Goal: Task Accomplishment & Management: Manage account settings

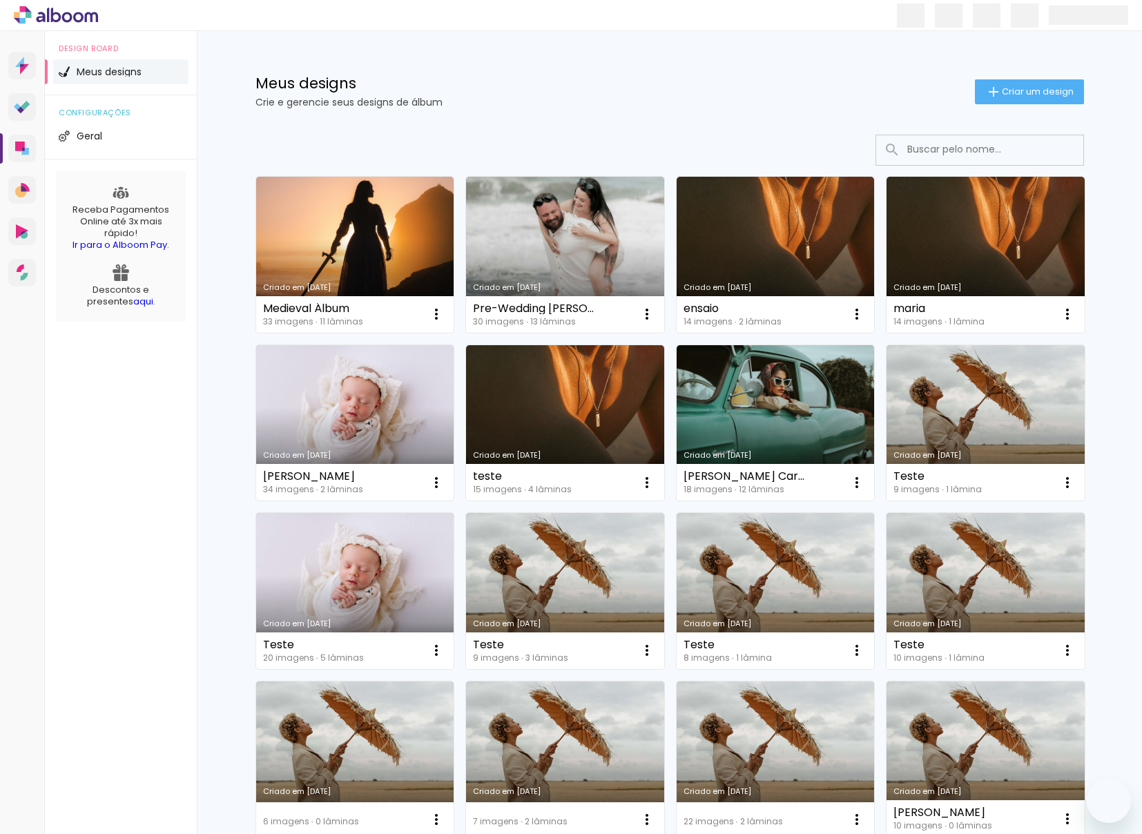
click at [606, 220] on link "Criado em [DATE]" at bounding box center [565, 255] width 198 height 156
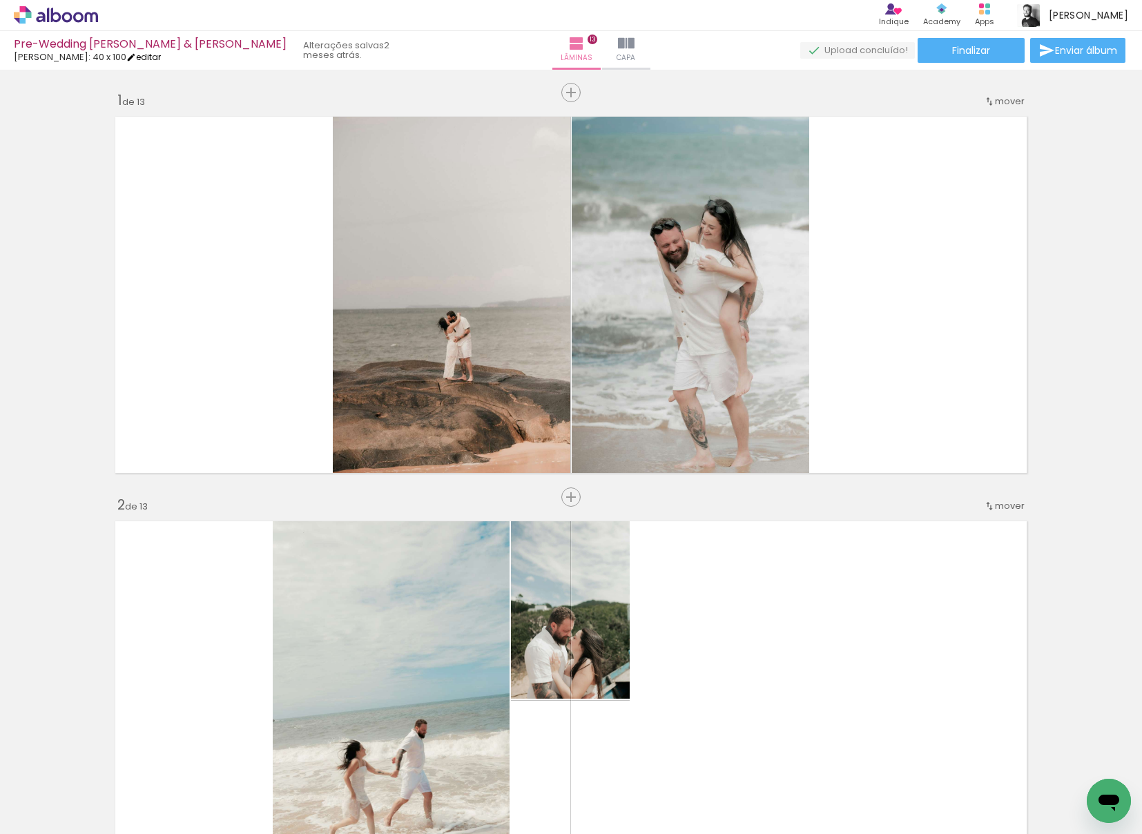
click at [130, 57] on iron-icon at bounding box center [131, 57] width 10 height 10
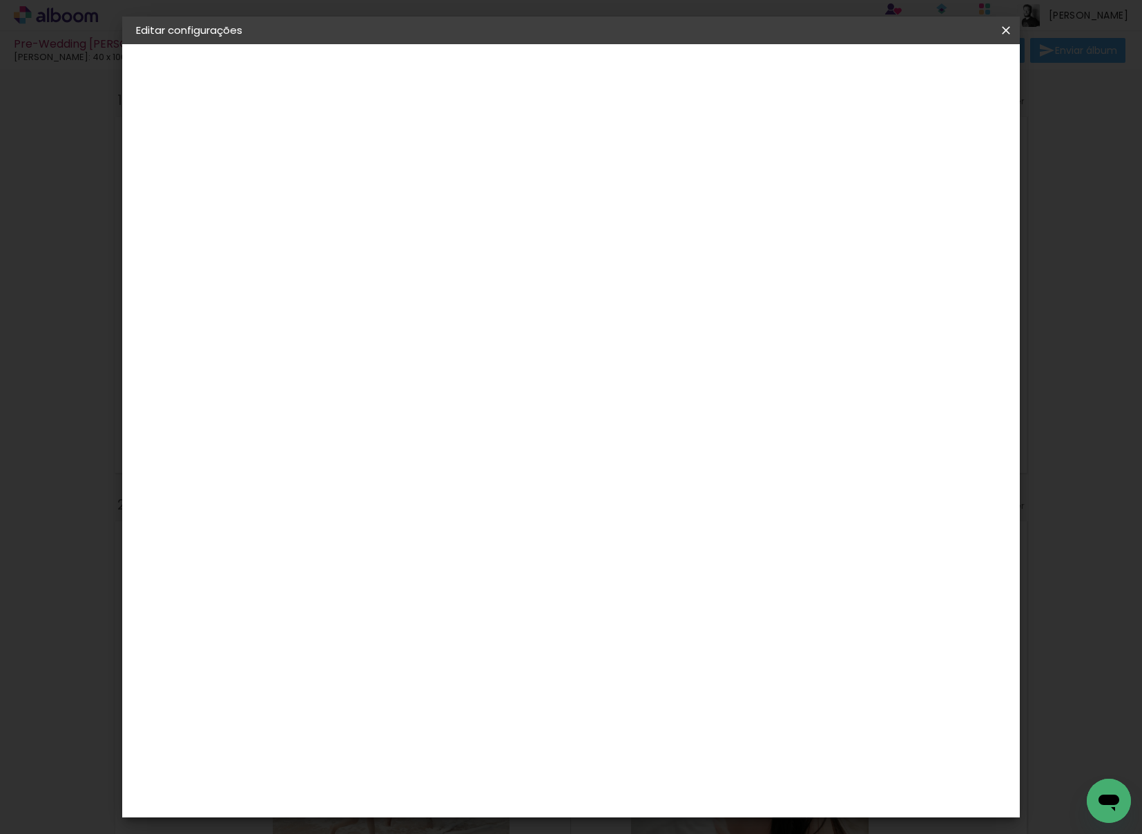
click at [0, 0] on slot "Pre-Wedding [PERSON_NAME] & [PERSON_NAME]" at bounding box center [0, 0] width 0 height 0
click at [362, 184] on input "Pre-Wedding [PERSON_NAME] & [PERSON_NAME]" at bounding box center [362, 185] width 0 height 21
click at [362, 188] on input "Pre-Wedding [PERSON_NAME] & [PERSON_NAME]" at bounding box center [362, 185] width 0 height 21
click at [362, 186] on input "Pre-Wedding [PERSON_NAME] & [PERSON_NAME]" at bounding box center [362, 185] width 0 height 21
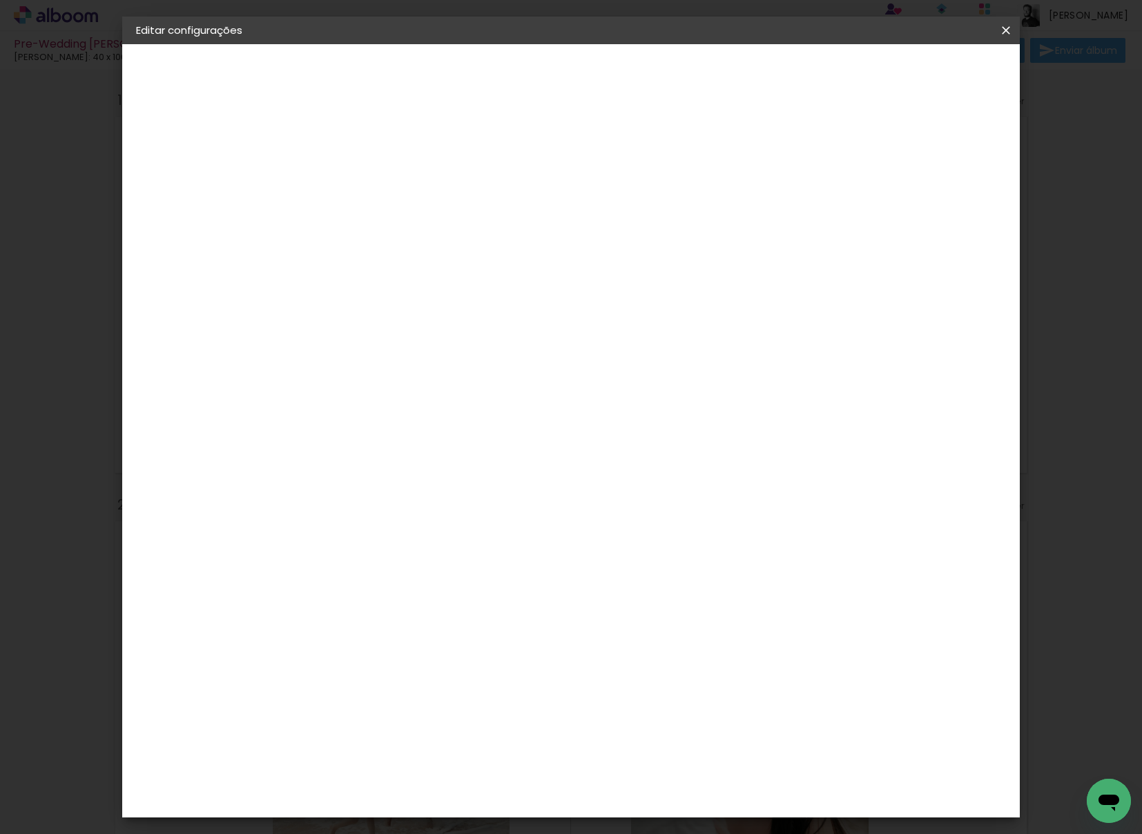
drag, startPoint x: 634, startPoint y: 186, endPoint x: 794, endPoint y: 186, distance: 160.2
click at [362, 186] on input "Pre-Wedding [PERSON_NAME] & [PERSON_NAME]" at bounding box center [362, 185] width 0 height 21
type input "Pre-Wedding [PERSON_NAME] & [PERSON_NAME]"
type paper-input "Pre-Wedding [PERSON_NAME] & [PERSON_NAME]"
click at [503, 84] on paper-button "Avançar" at bounding box center [470, 72] width 68 height 23
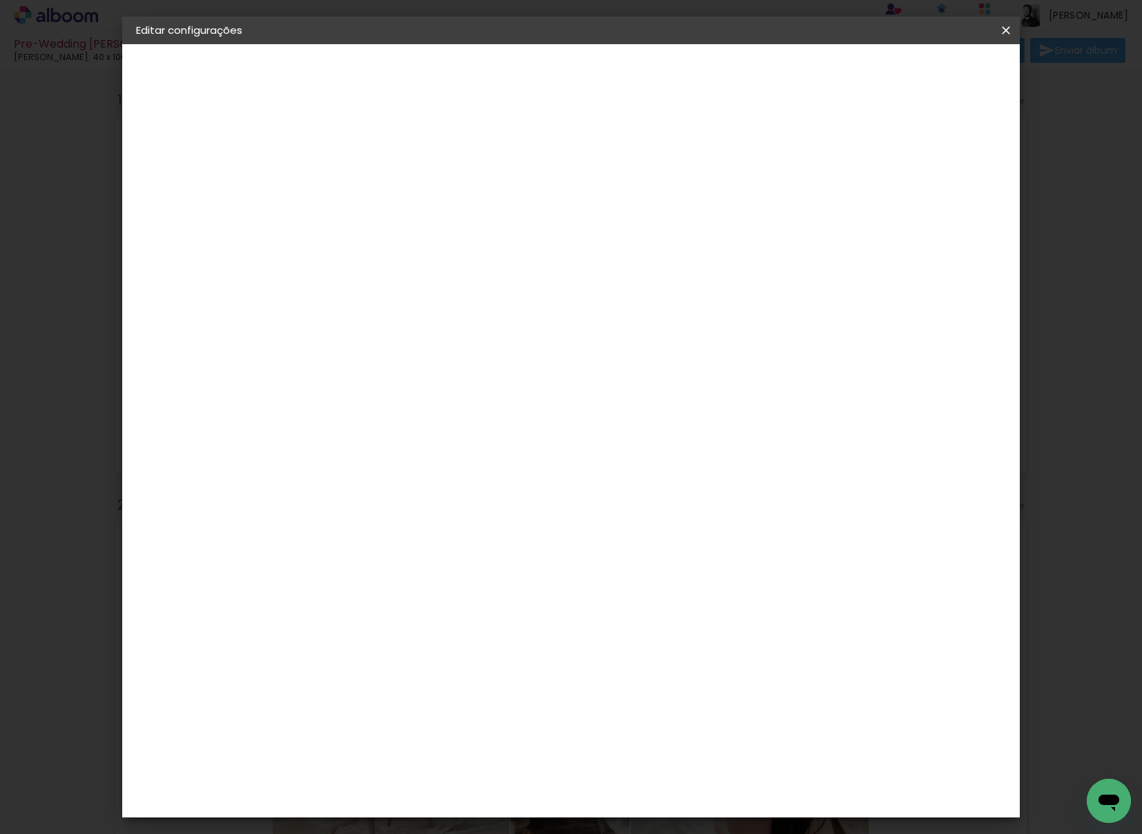
click at [189, 235] on div "3. Revisão" at bounding box center [211, 241] width 151 height 17
click at [218, 169] on iron-pages "Fornecedor Escolhendo fornecedor..." at bounding box center [211, 171] width 151 height 28
click at [448, 237] on paper-input-container at bounding box center [397, 221] width 149 height 31
click at [445, 259] on input at bounding box center [397, 262] width 140 height 17
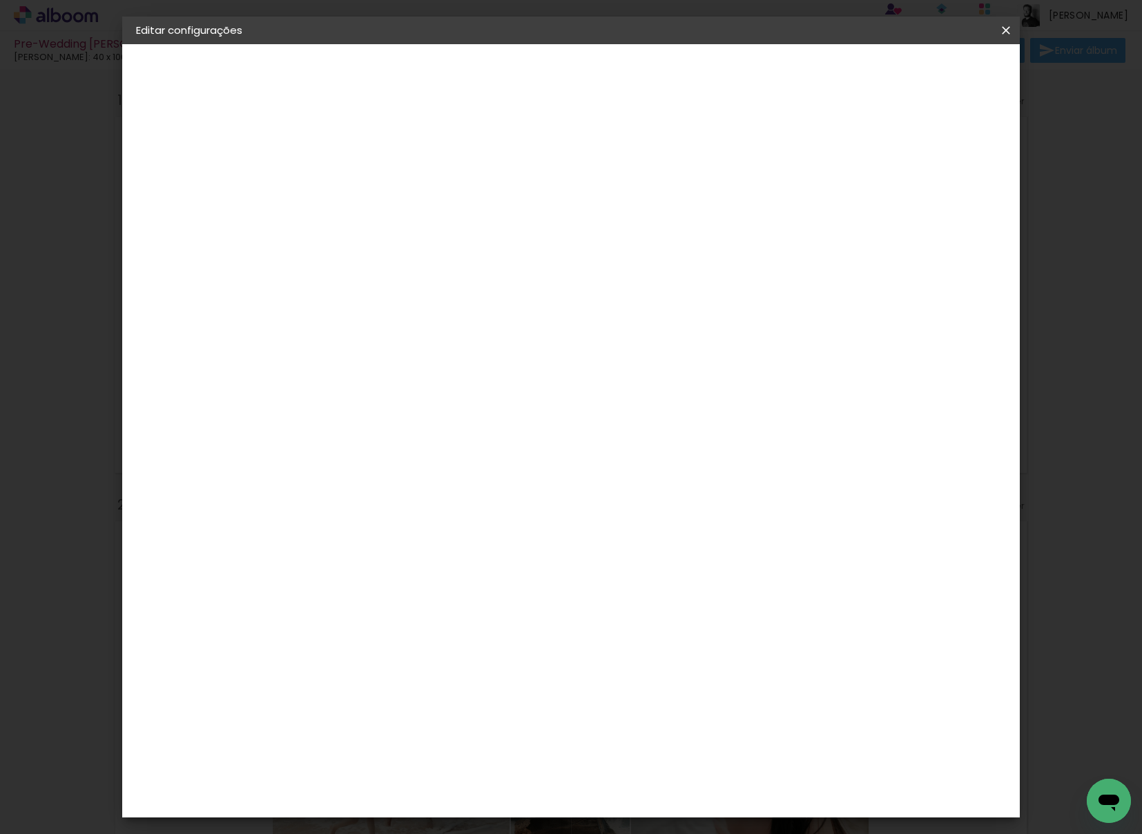
type input "dream"
type paper-input "dream"
click at [436, 307] on div "DreambooksPro" at bounding box center [398, 312] width 90 height 11
click at [0, 0] on slot "Avançar" at bounding box center [0, 0] width 0 height 0
click at [432, 251] on div at bounding box center [397, 251] width 70 height 1
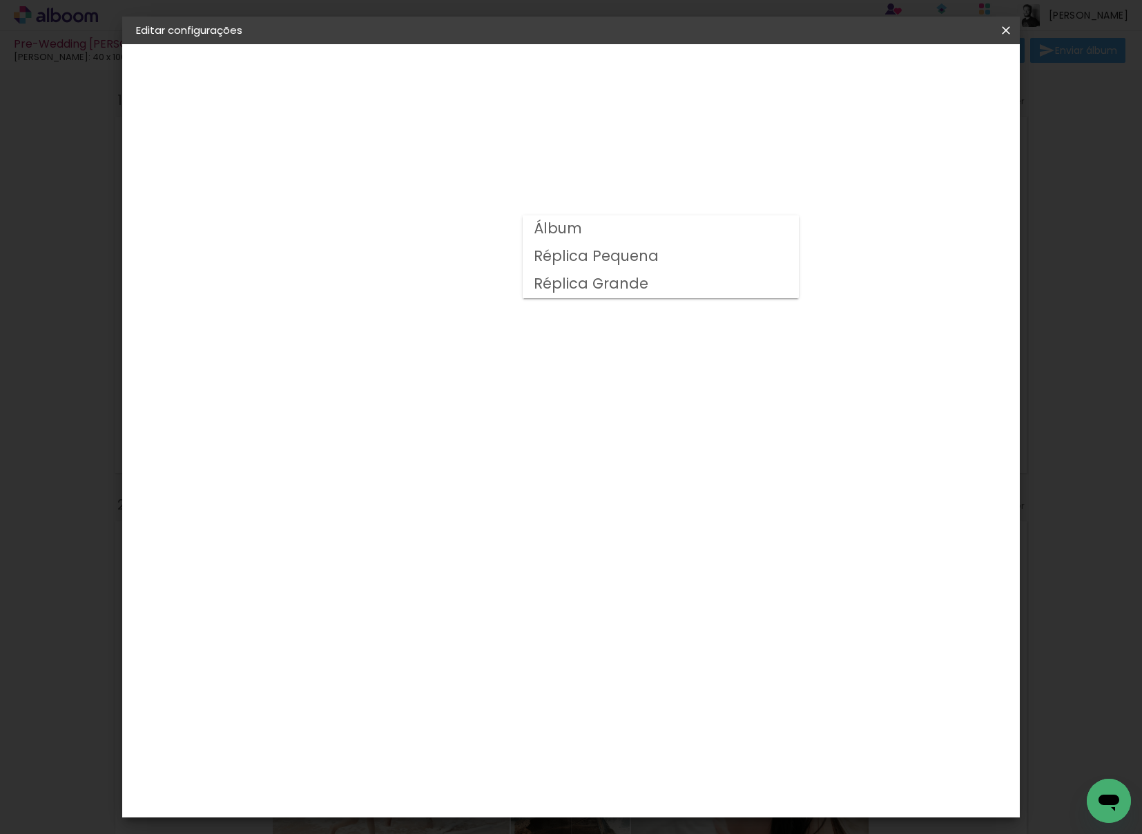
click at [0, 0] on slot "Réplica Grande" at bounding box center [0, 0] width 0 height 0
type input "Réplica Grande"
click at [455, 405] on span "30 × 20" at bounding box center [423, 419] width 64 height 28
click at [0, 0] on slot "Avançar" at bounding box center [0, 0] width 0 height 0
click at [930, 70] on span "Salvar configurações" at bounding box center [879, 73] width 102 height 10
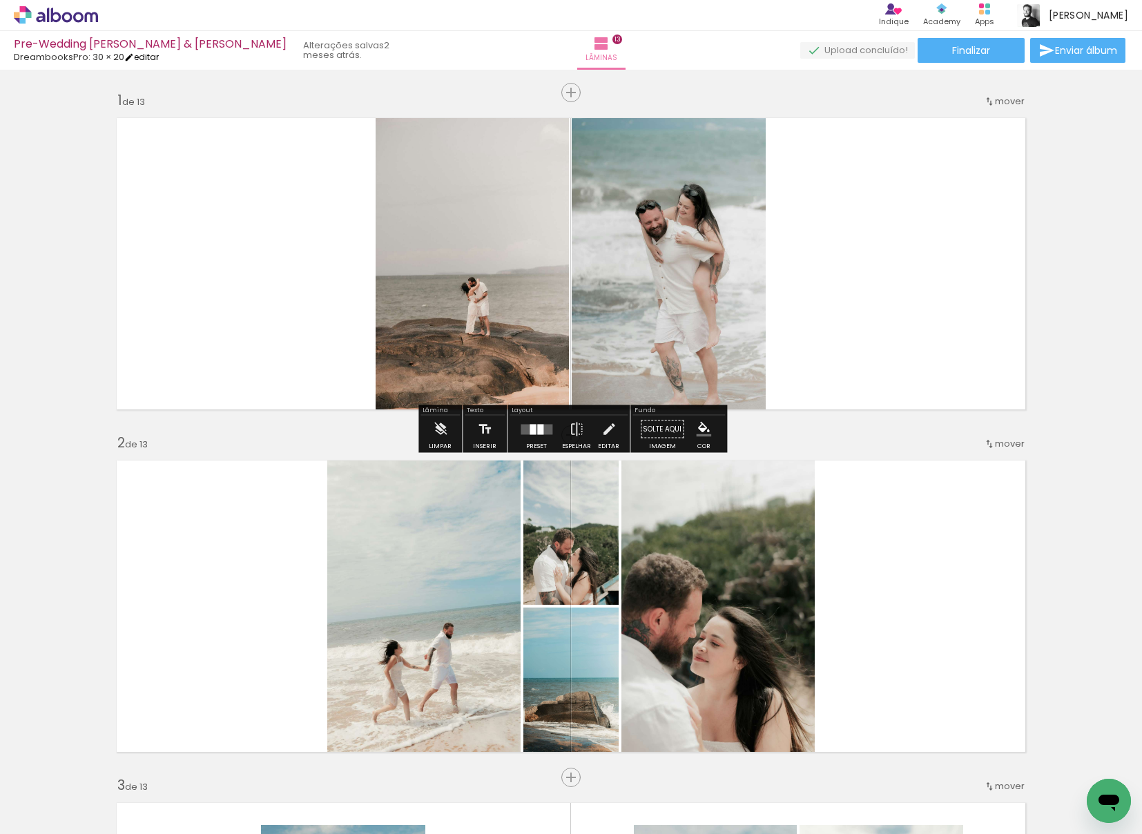
click at [159, 59] on link "editar" at bounding box center [141, 57] width 35 height 12
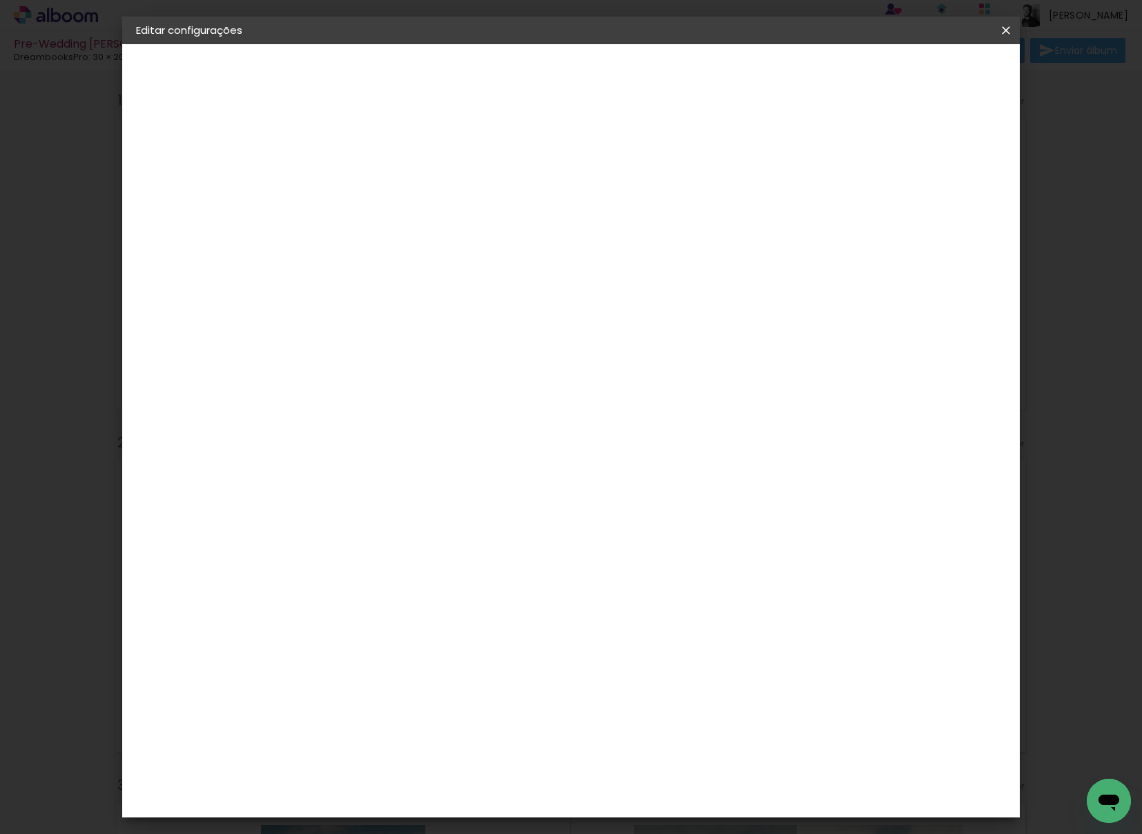
click at [193, 207] on paper-button "30 × 20 20 × 60 cm" at bounding box center [211, 202] width 151 height 28
click at [416, 230] on input "text" at bounding box center [389, 240] width 54 height 21
click at [0, 0] on slot "Réplica Grande" at bounding box center [0, 0] width 0 height 0
click at [455, 279] on div "Horizontal" at bounding box center [423, 285] width 64 height 30
click at [531, 231] on input "Réplica Grande" at bounding box center [446, 226] width 169 height 21
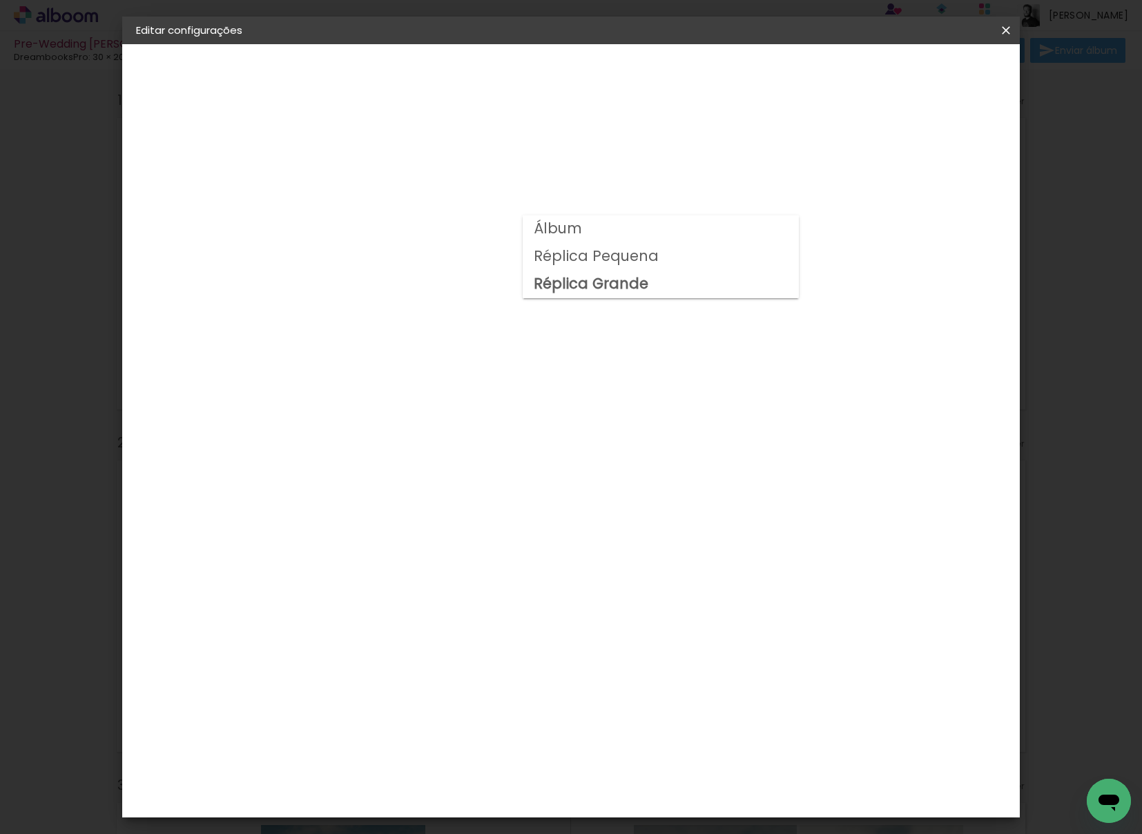
click at [592, 226] on paper-item "Álbum" at bounding box center [661, 229] width 276 height 28
type input "Álbum"
click at [455, 615] on span "38 × 38" at bounding box center [423, 629] width 64 height 28
click at [587, 80] on paper-button "Avançar" at bounding box center [553, 72] width 68 height 23
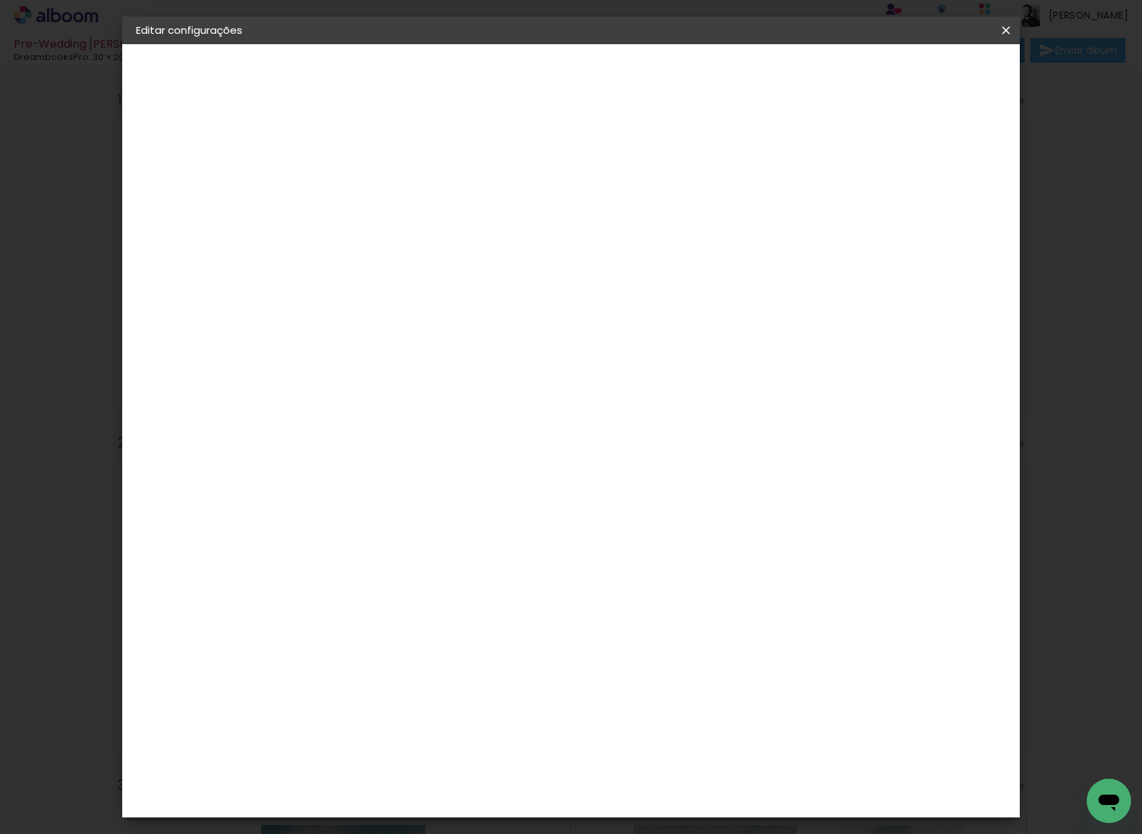
click at [930, 68] on span "Salvar configurações" at bounding box center [879, 73] width 102 height 10
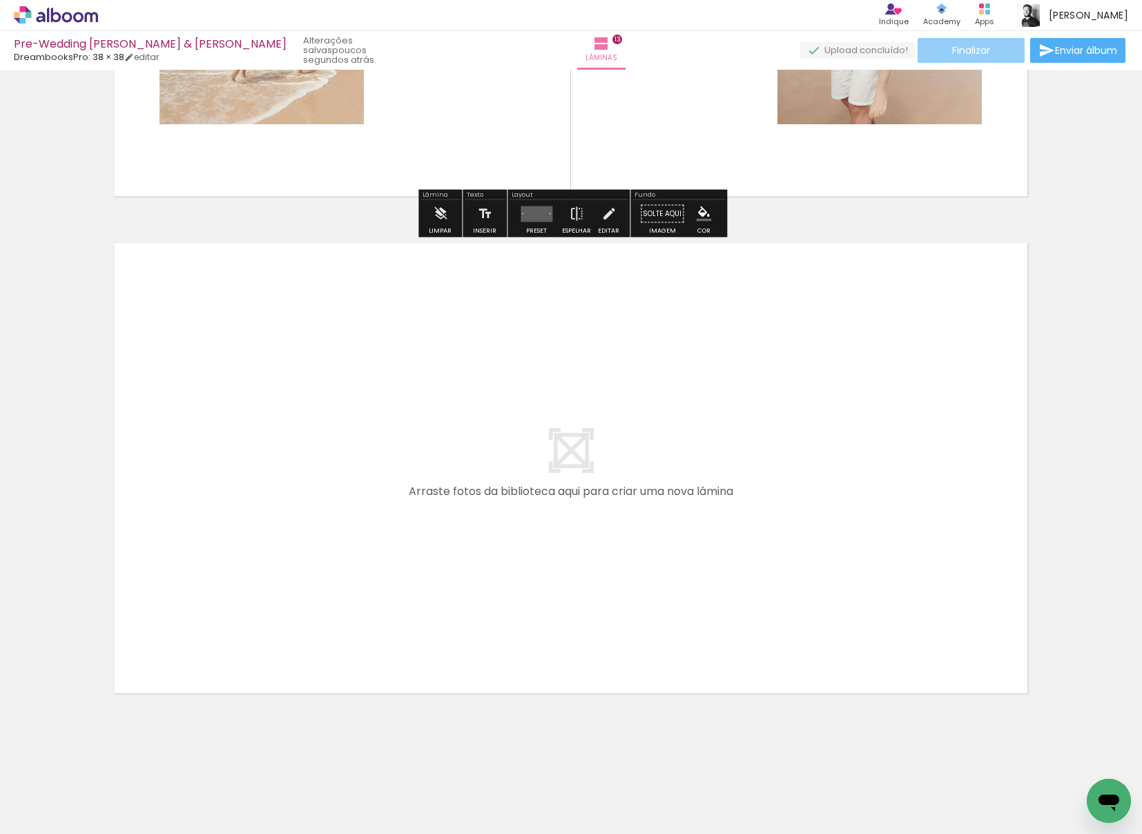
scroll to position [6337, 0]
click at [959, 55] on span "Finalizar" at bounding box center [971, 51] width 38 height 10
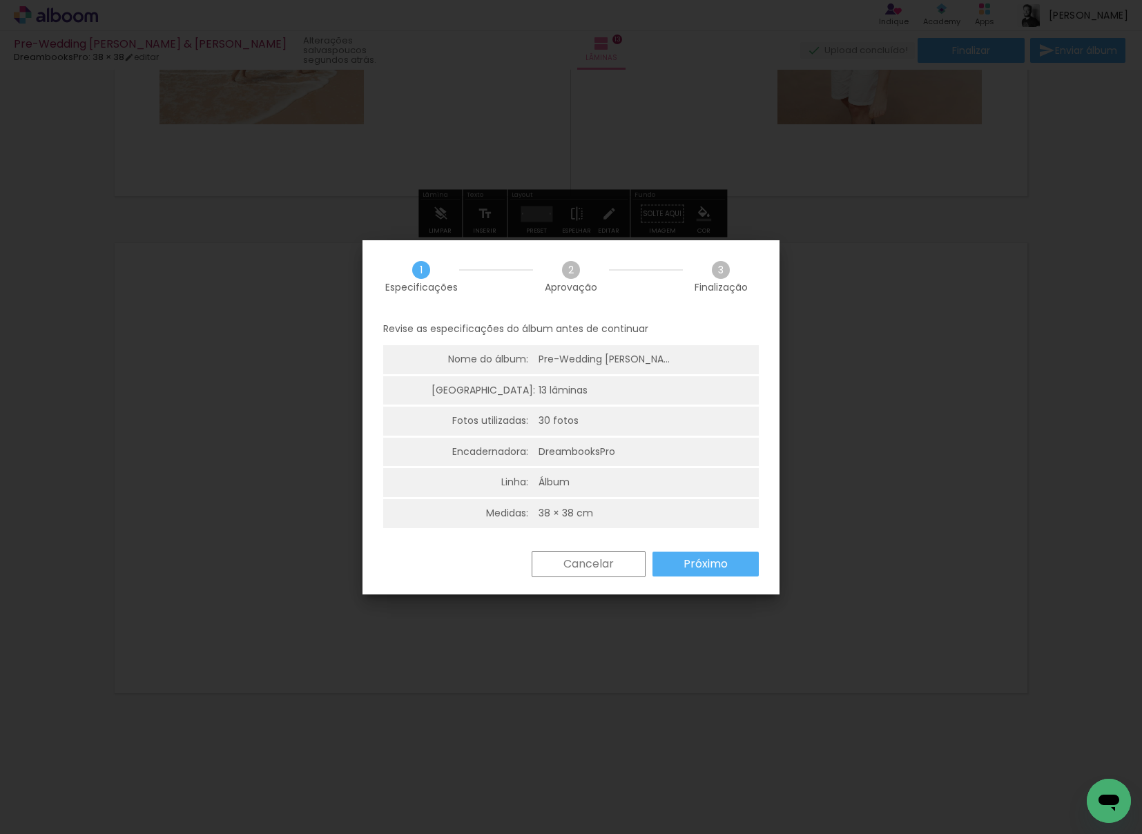
click at [0, 0] on slot "Próximo" at bounding box center [0, 0] width 0 height 0
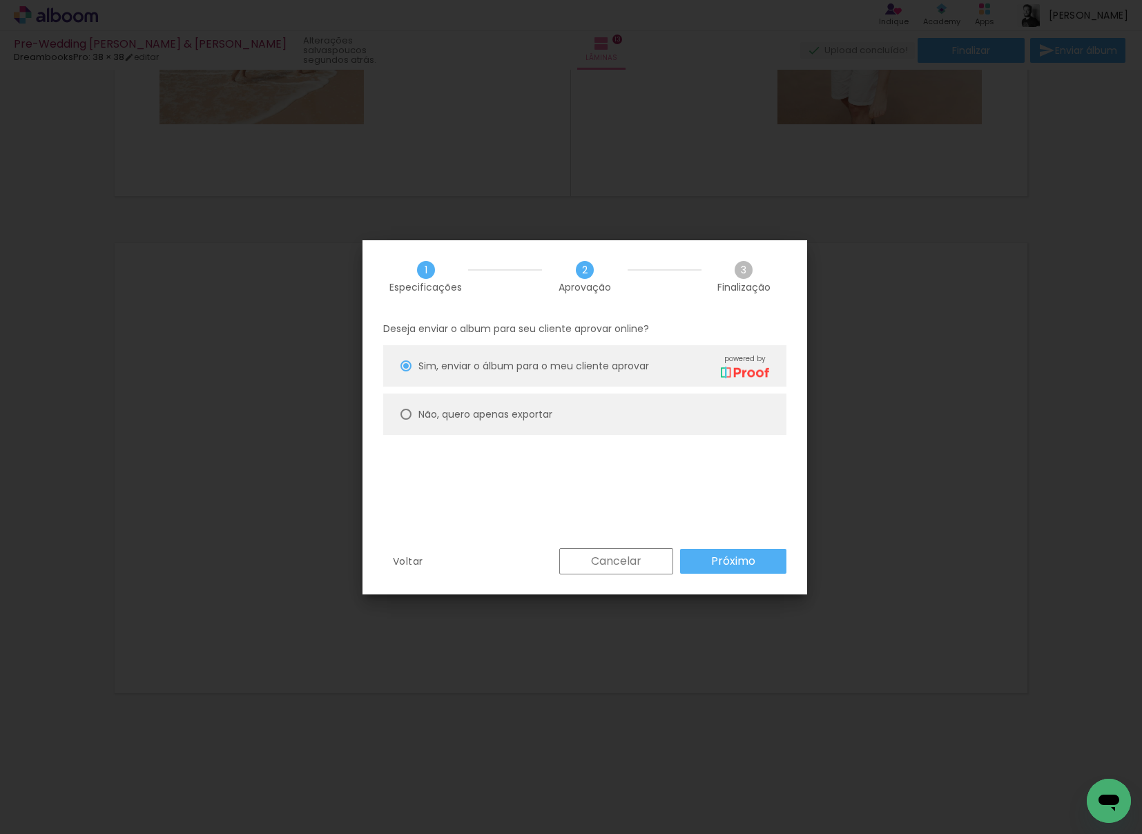
click at [745, 570] on paper-button "Próximo" at bounding box center [733, 561] width 106 height 25
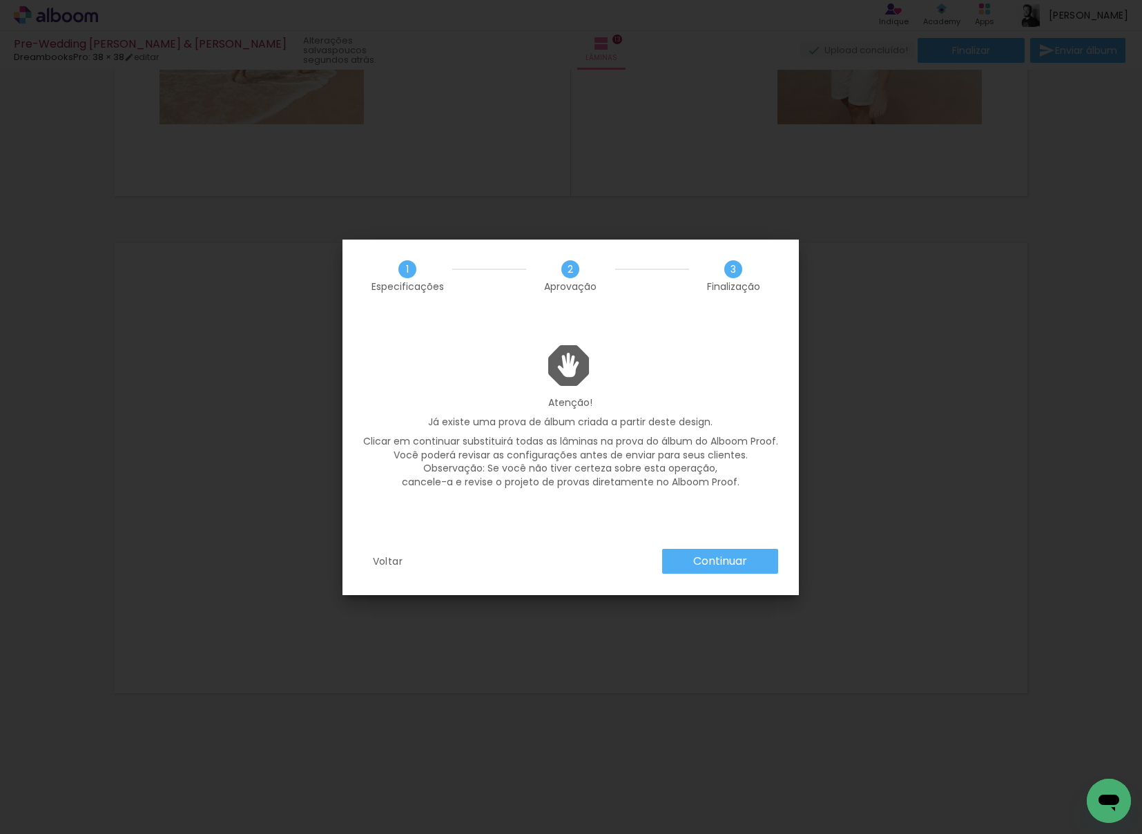
click at [738, 553] on paper-button "Continuar" at bounding box center [720, 561] width 116 height 25
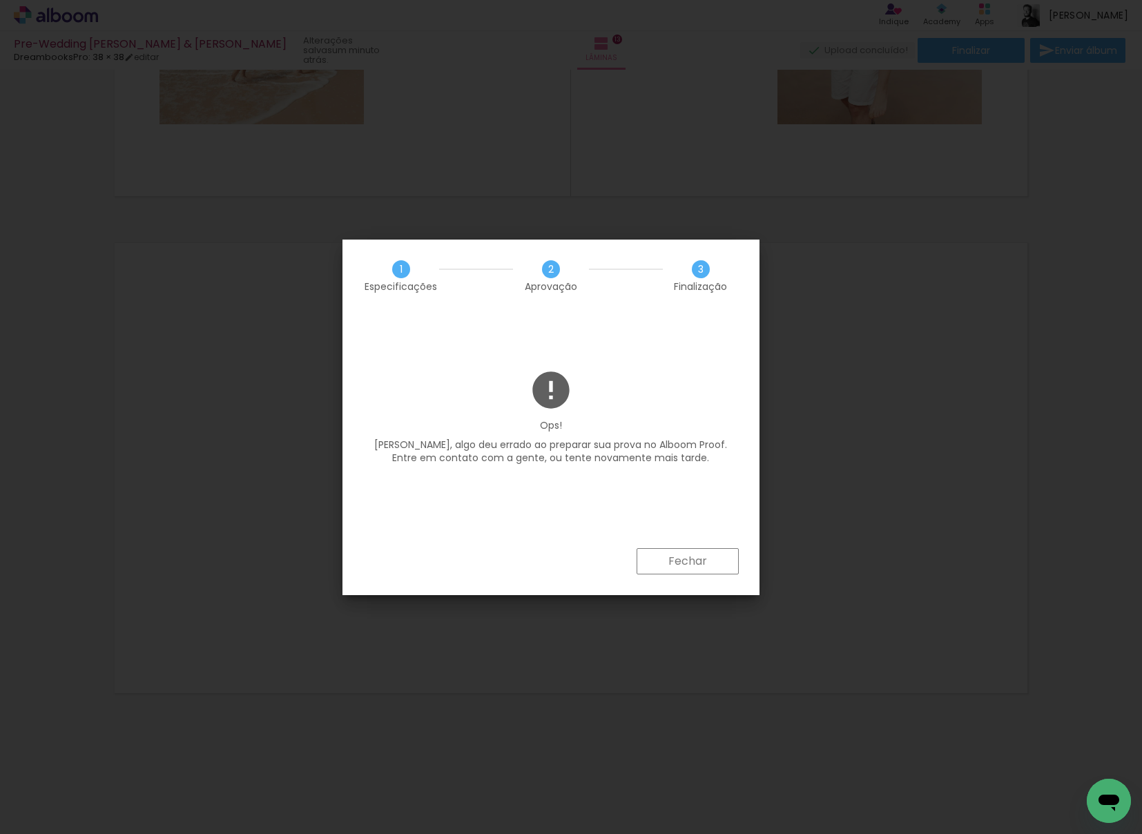
click at [709, 549] on div "1 Especificações 2 Aprovação 3 Finalização Ops! [PERSON_NAME], algo deu errado …" at bounding box center [551, 418] width 417 height 356
click at [710, 552] on paper-button "Fechar" at bounding box center [688, 561] width 102 height 26
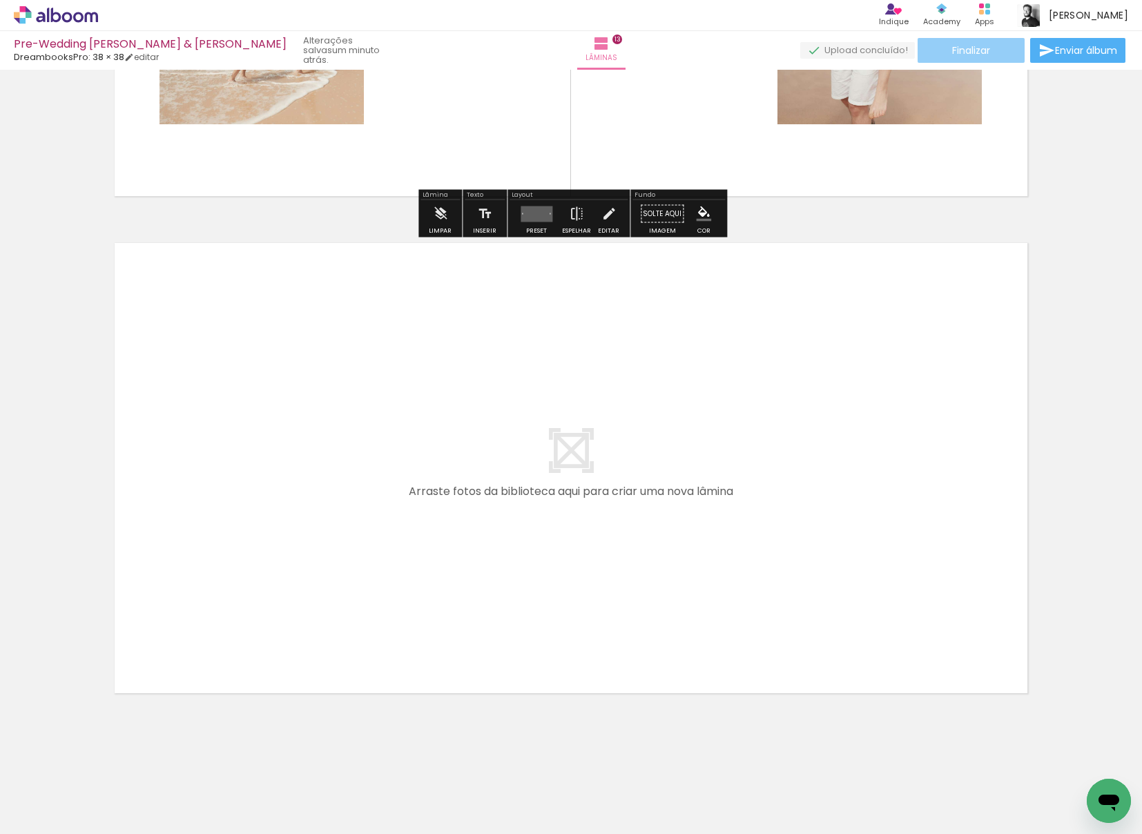
click at [997, 46] on paper-button "Finalizar" at bounding box center [971, 50] width 107 height 25
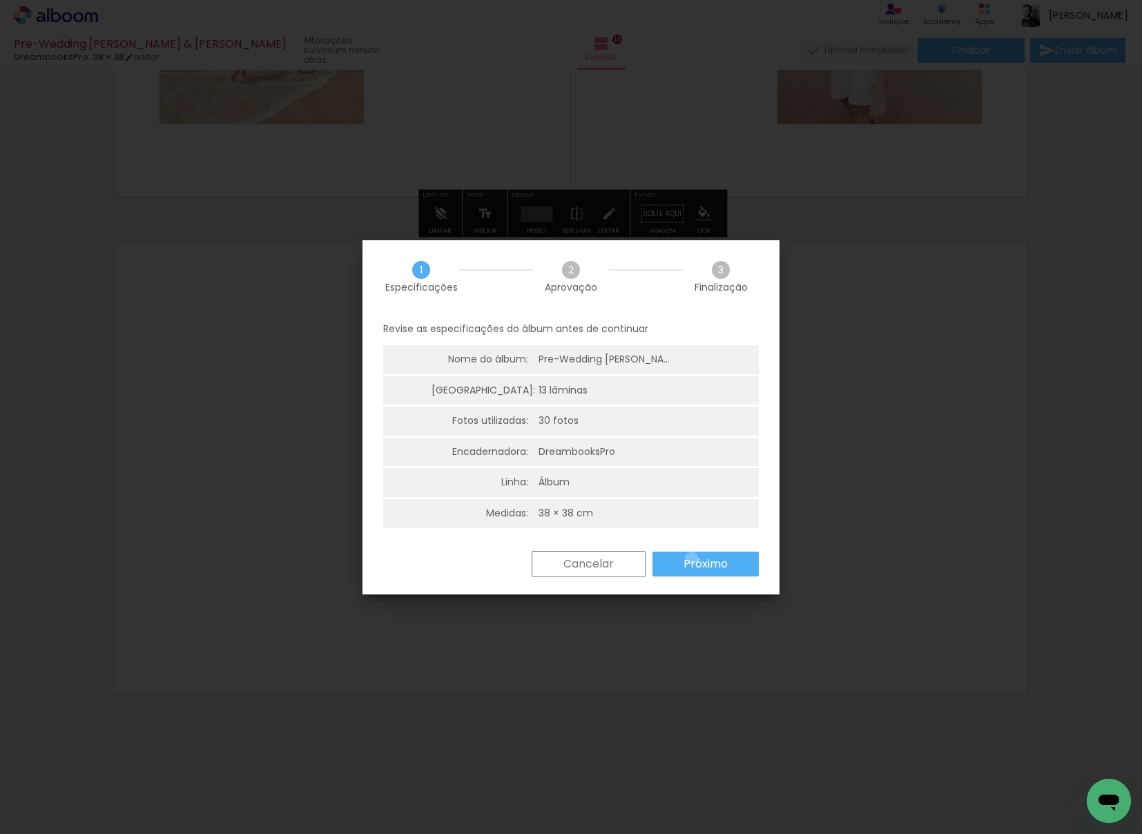
click at [0, 0] on slot "Próximo" at bounding box center [0, 0] width 0 height 0
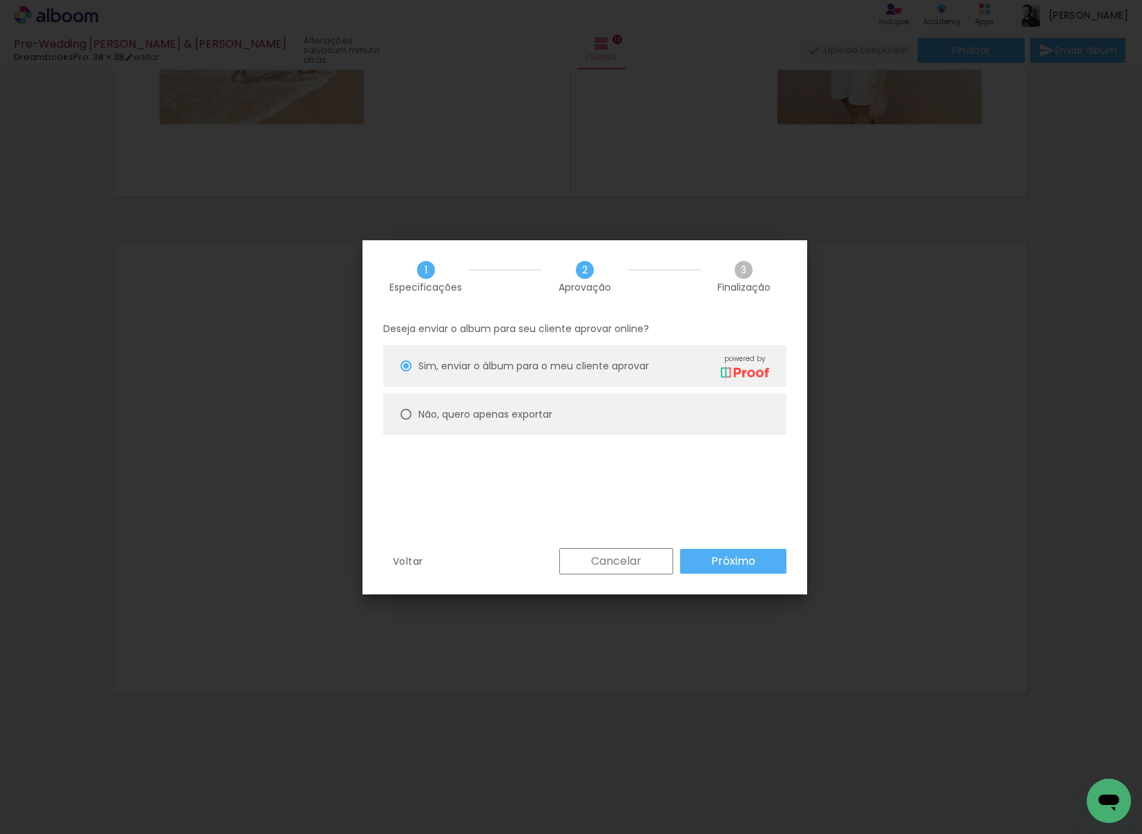
click at [591, 405] on paper-radio-button "Não, quero apenas exportar" at bounding box center [584, 414] width 403 height 41
type paper-radio-button "on"
click at [759, 568] on paper-button "Próximo" at bounding box center [733, 561] width 106 height 25
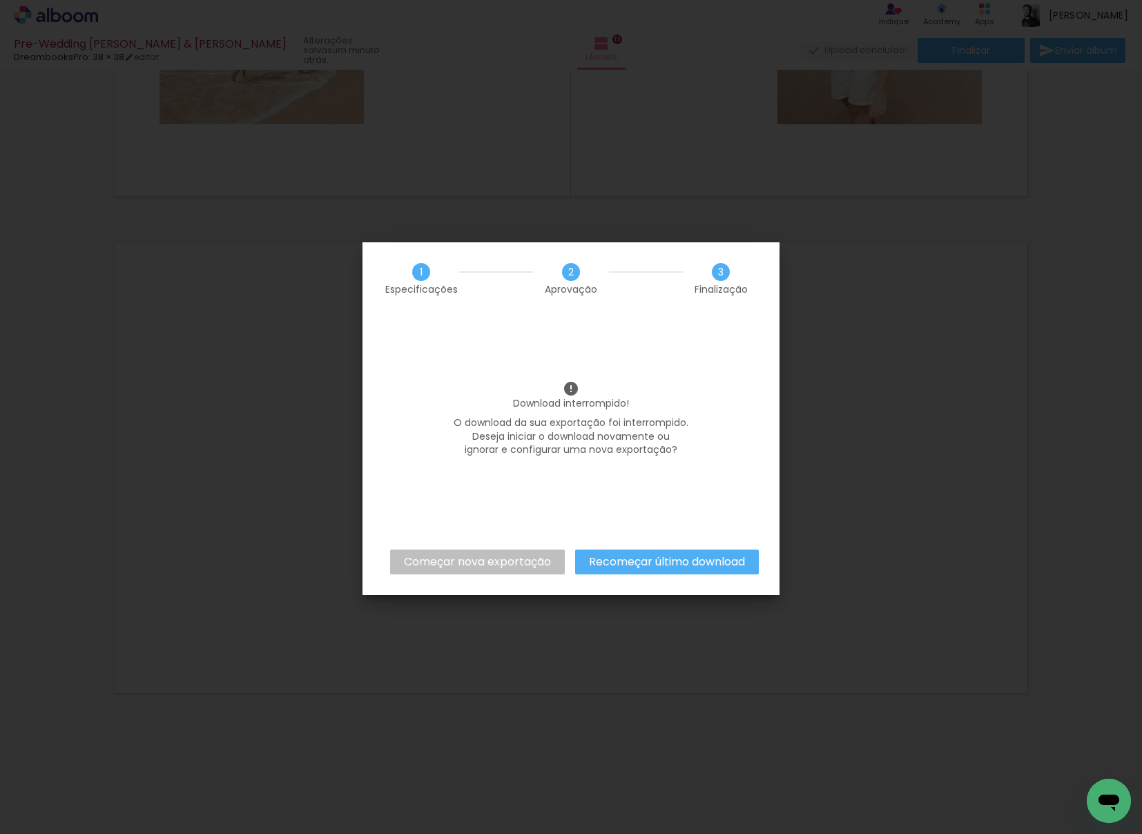
click at [0, 0] on slot "Recomeçar último download" at bounding box center [0, 0] width 0 height 0
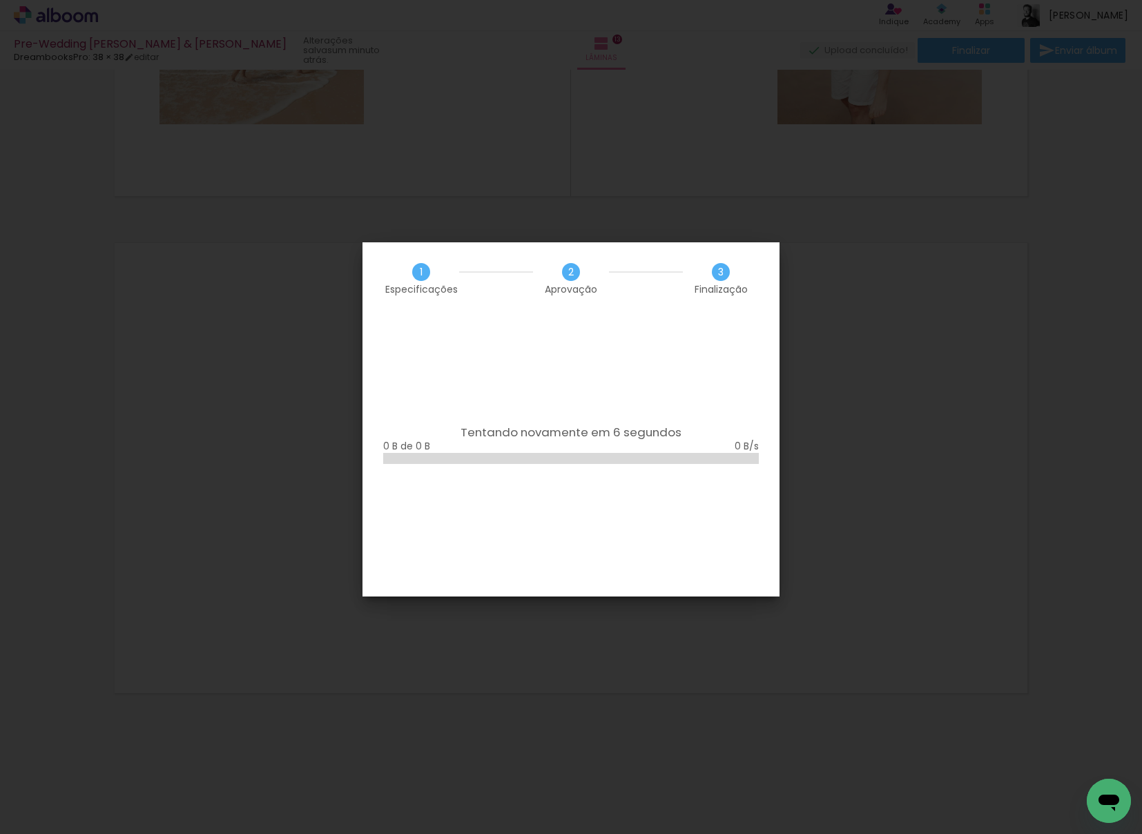
click at [727, 372] on div "Tentando novamente em 6 segundos 0 B de 0 B" at bounding box center [571, 456] width 417 height 282
click at [792, 316] on iron-overlay-backdrop at bounding box center [571, 417] width 1142 height 834
click at [793, 316] on iron-overlay-backdrop at bounding box center [571, 417] width 1142 height 834
click at [886, 174] on iron-overlay-backdrop at bounding box center [571, 417] width 1142 height 834
